Goal: Task Accomplishment & Management: Complete application form

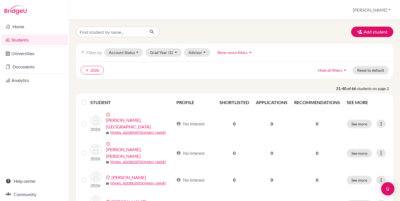
scroll to position [434, 0]
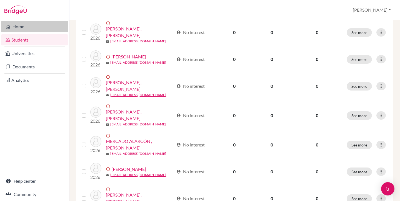
click at [12, 25] on link "Home" at bounding box center [34, 26] width 67 height 11
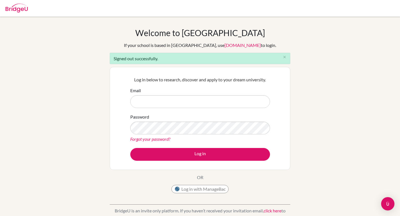
click at [163, 102] on input "Email" at bounding box center [200, 101] width 140 height 13
click at [63, 110] on div "Welcome to [GEOGRAPHIC_DATA] If your school is based in [GEOGRAPHIC_DATA], use …" at bounding box center [200, 126] width 400 height 196
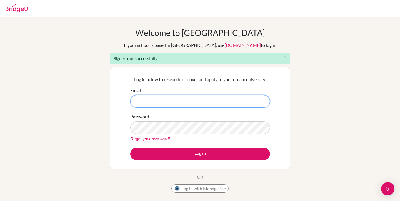
click at [141, 107] on input "Email" at bounding box center [200, 101] width 140 height 13
type input "[PERSON_NAME][EMAIL_ADDRESS][DOMAIN_NAME]"
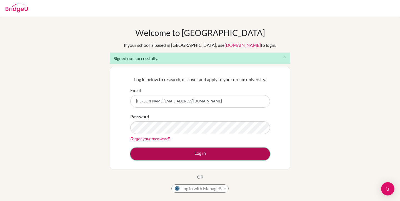
click at [193, 151] on button "Log in" at bounding box center [200, 154] width 140 height 13
